Goal: Information Seeking & Learning: Learn about a topic

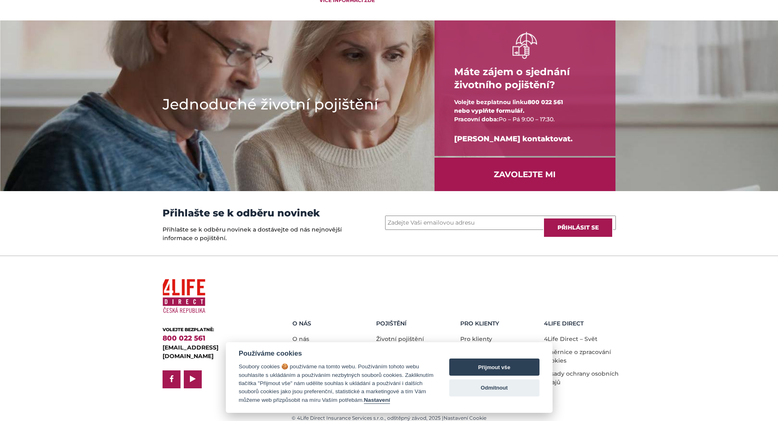
scroll to position [1023, 0]
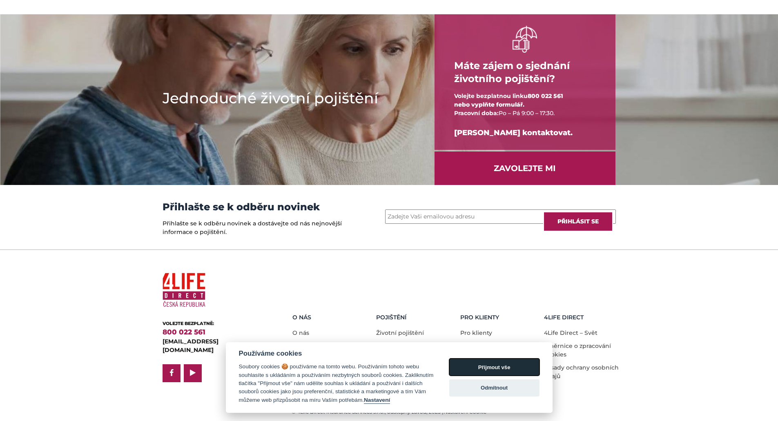
click at [505, 364] on button "Přijmout vše" at bounding box center [494, 366] width 90 height 17
checkbox input "true"
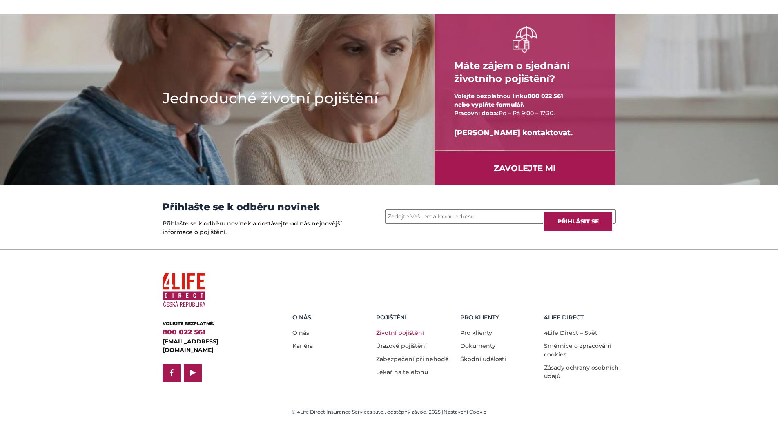
click at [407, 329] on link "Životní pojištění" at bounding box center [400, 332] width 48 height 7
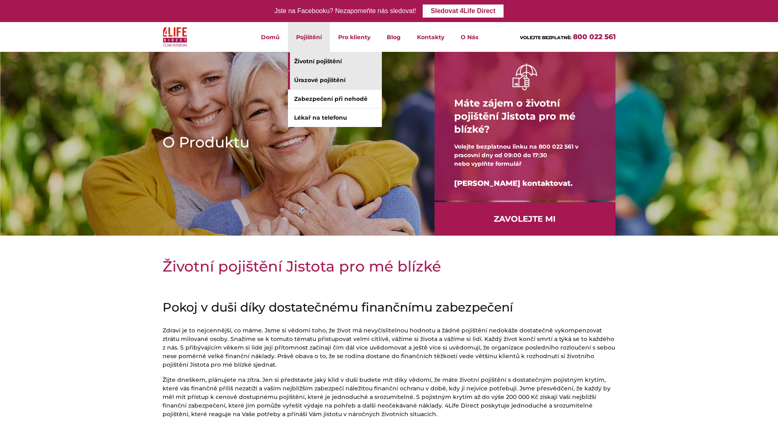
click at [323, 78] on link "Úrazové pojištění" at bounding box center [335, 80] width 94 height 18
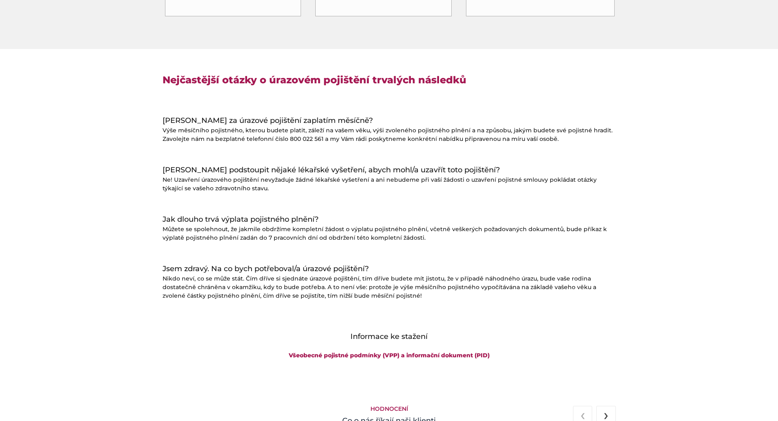
scroll to position [817, 0]
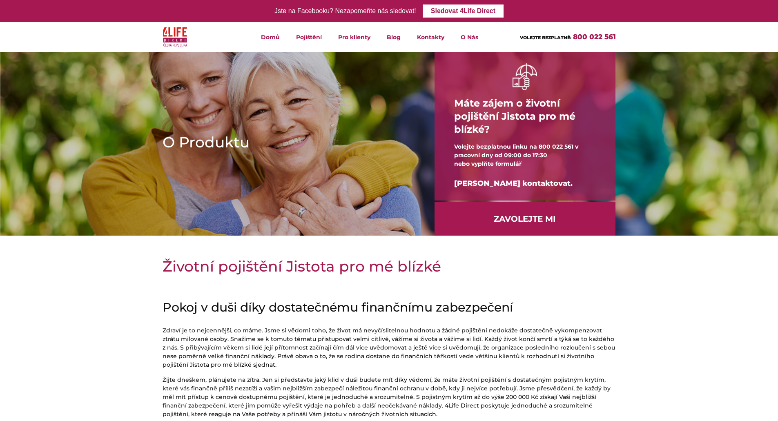
drag, startPoint x: 330, startPoint y: 117, endPoint x: 311, endPoint y: 132, distance: 25.0
click at [311, 132] on h1 "O Produktu" at bounding box center [285, 142] width 246 height 20
